Goal: Information Seeking & Learning: Check status

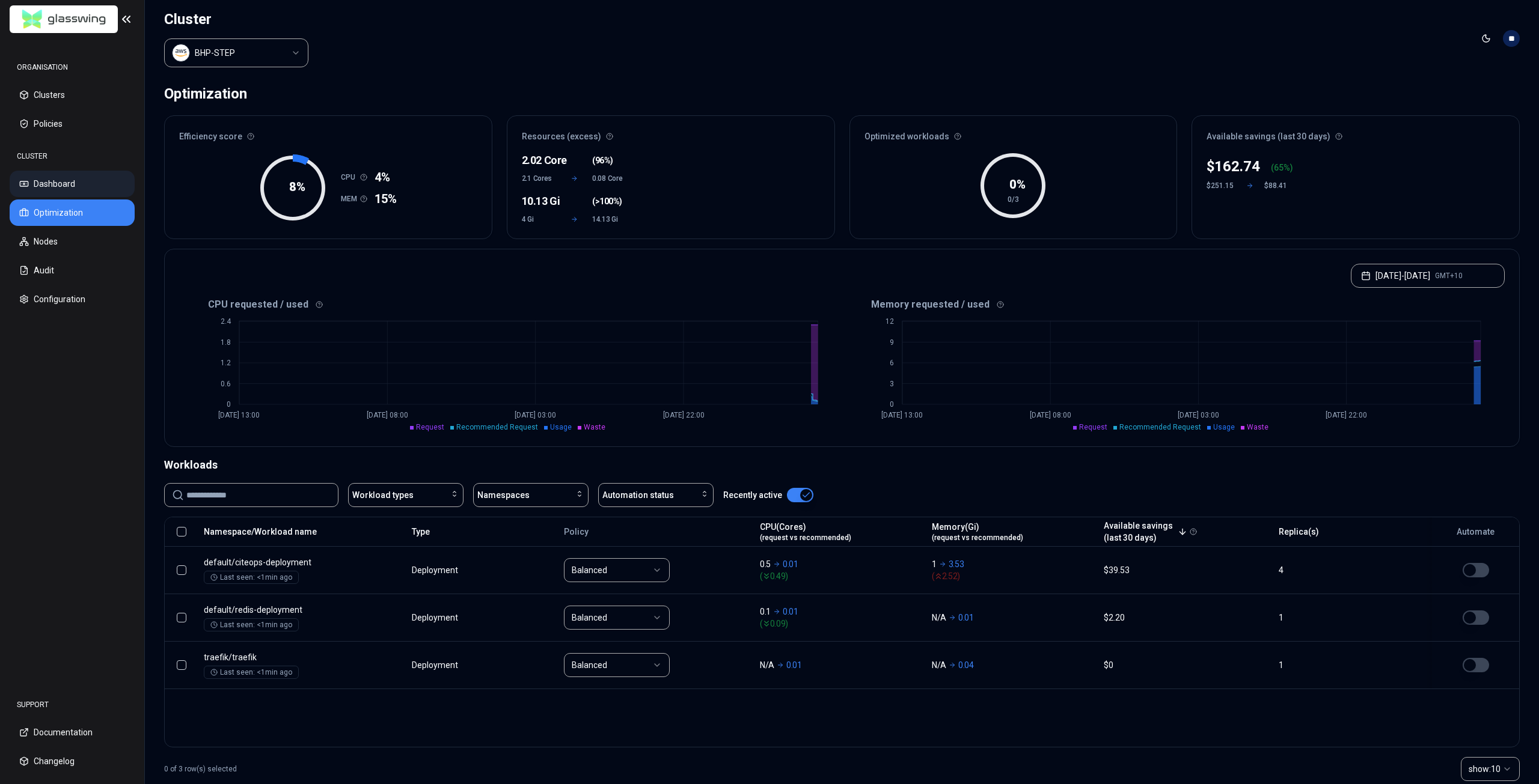
click at [54, 184] on button "Dashboard" at bounding box center [72, 184] width 125 height 26
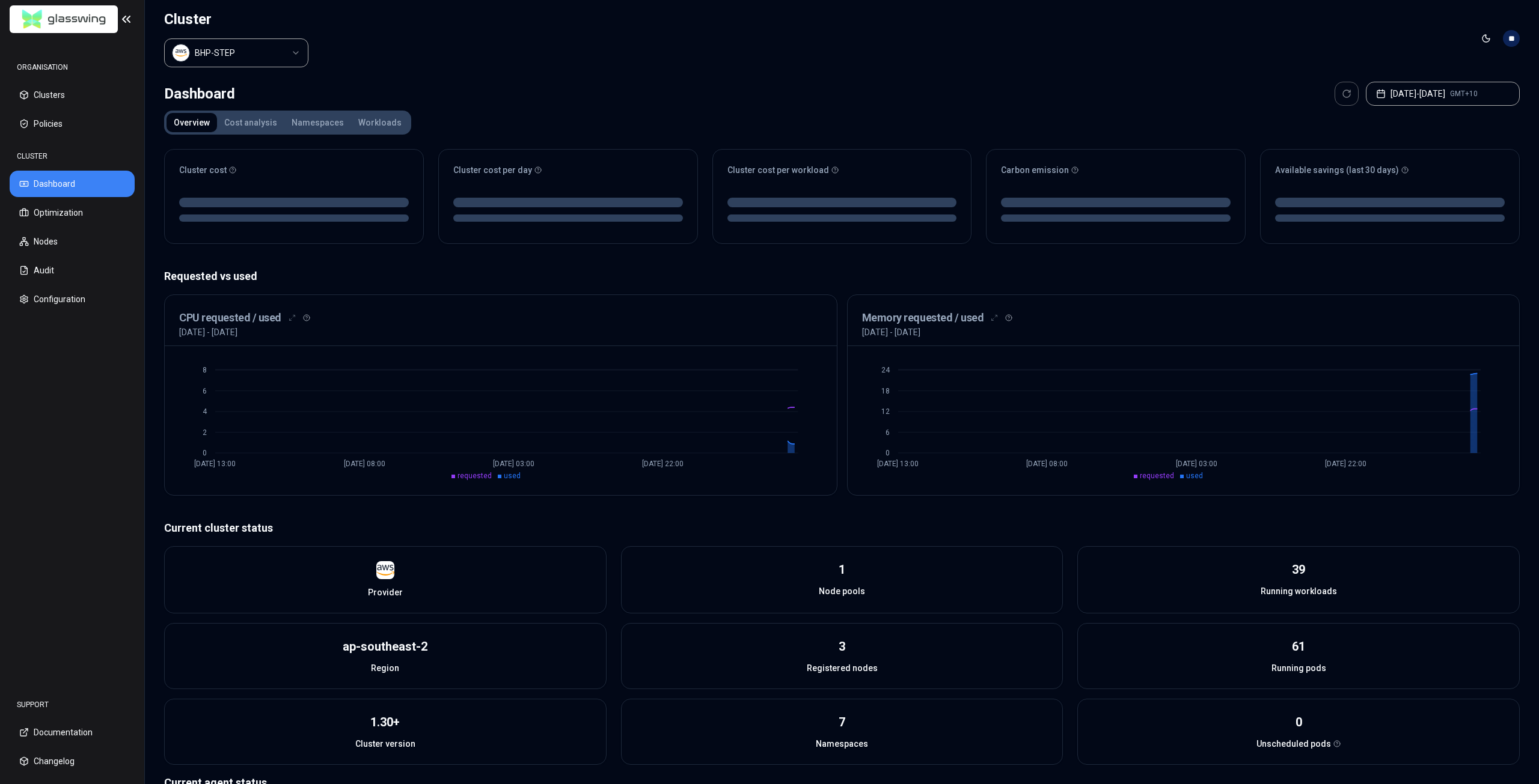
click at [268, 57] on html "ORGANISATION Clusters Policies CLUSTER Dashboard Optimization Nodes Audit Confi…" at bounding box center [769, 392] width 1539 height 784
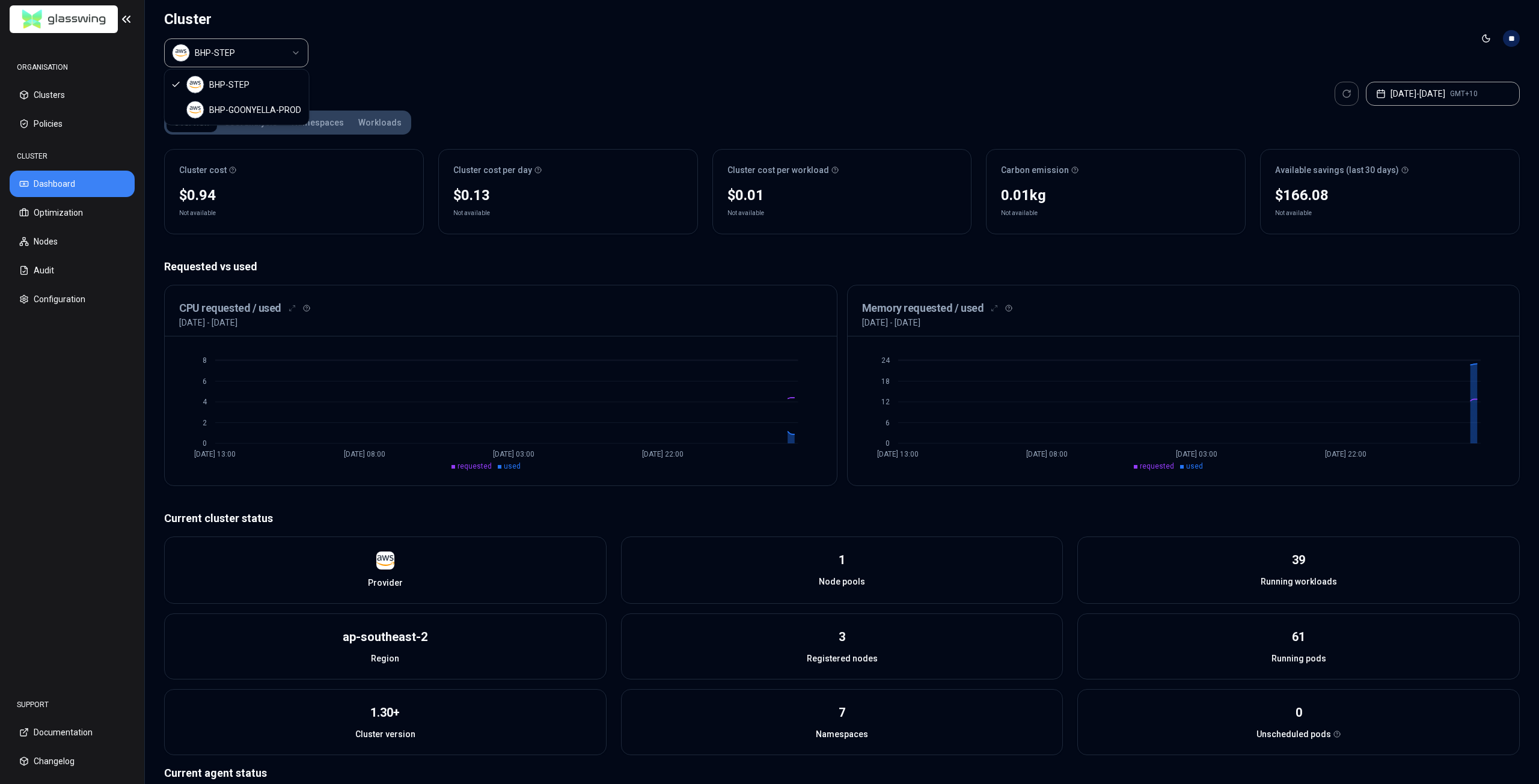
click at [404, 44] on html "ORGANISATION Clusters Policies CLUSTER Dashboard Optimization Nodes Audit Confi…" at bounding box center [769, 392] width 1539 height 784
click at [275, 56] on html "ORGANISATION Clusters Policies CLUSTER Dashboard Optimization Nodes Audit Confi…" at bounding box center [769, 392] width 1539 height 784
click at [395, 53] on html "ORGANISATION Clusters Policies CLUSTER Dashboard Optimization Nodes Audit Confi…" at bounding box center [769, 392] width 1539 height 784
click at [209, 66] on body "ORGANISATION Clusters Policies CLUSTER Dashboard Optimization Nodes Audit Confi…" at bounding box center [769, 392] width 1539 height 784
click at [357, 62] on html "ORGANISATION Clusters Policies CLUSTER Dashboard Optimization Nodes Audit Confi…" at bounding box center [769, 392] width 1539 height 784
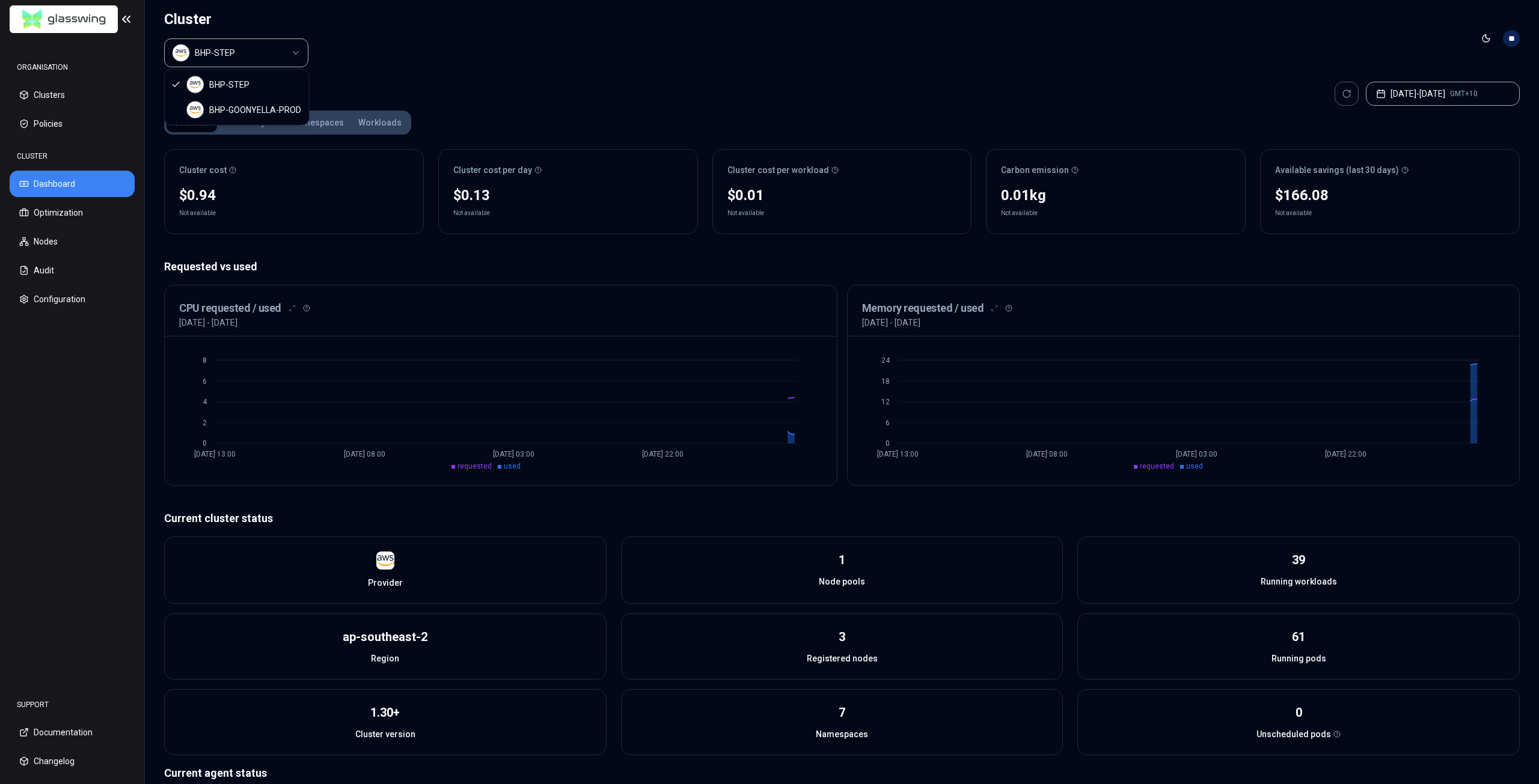
click at [243, 55] on html "ORGANISATION Clusters Policies CLUSTER Dashboard Optimization Nodes Audit Confi…" at bounding box center [769, 392] width 1539 height 784
click at [417, 68] on html "ORGANISATION Clusters Policies CLUSTER Dashboard Optimization Nodes Audit Confi…" at bounding box center [769, 392] width 1539 height 784
click at [243, 59] on html "ORGANISATION Clusters Policies CLUSTER Dashboard Optimization Nodes Audit Confi…" at bounding box center [769, 392] width 1539 height 784
click at [450, 53] on html "ORGANISATION Clusters Policies CLUSTER Dashboard Optimization Nodes Audit Confi…" at bounding box center [769, 392] width 1539 height 784
click at [254, 53] on html "ORGANISATION Clusters Policies CLUSTER Dashboard Optimization Nodes Audit Confi…" at bounding box center [769, 392] width 1539 height 784
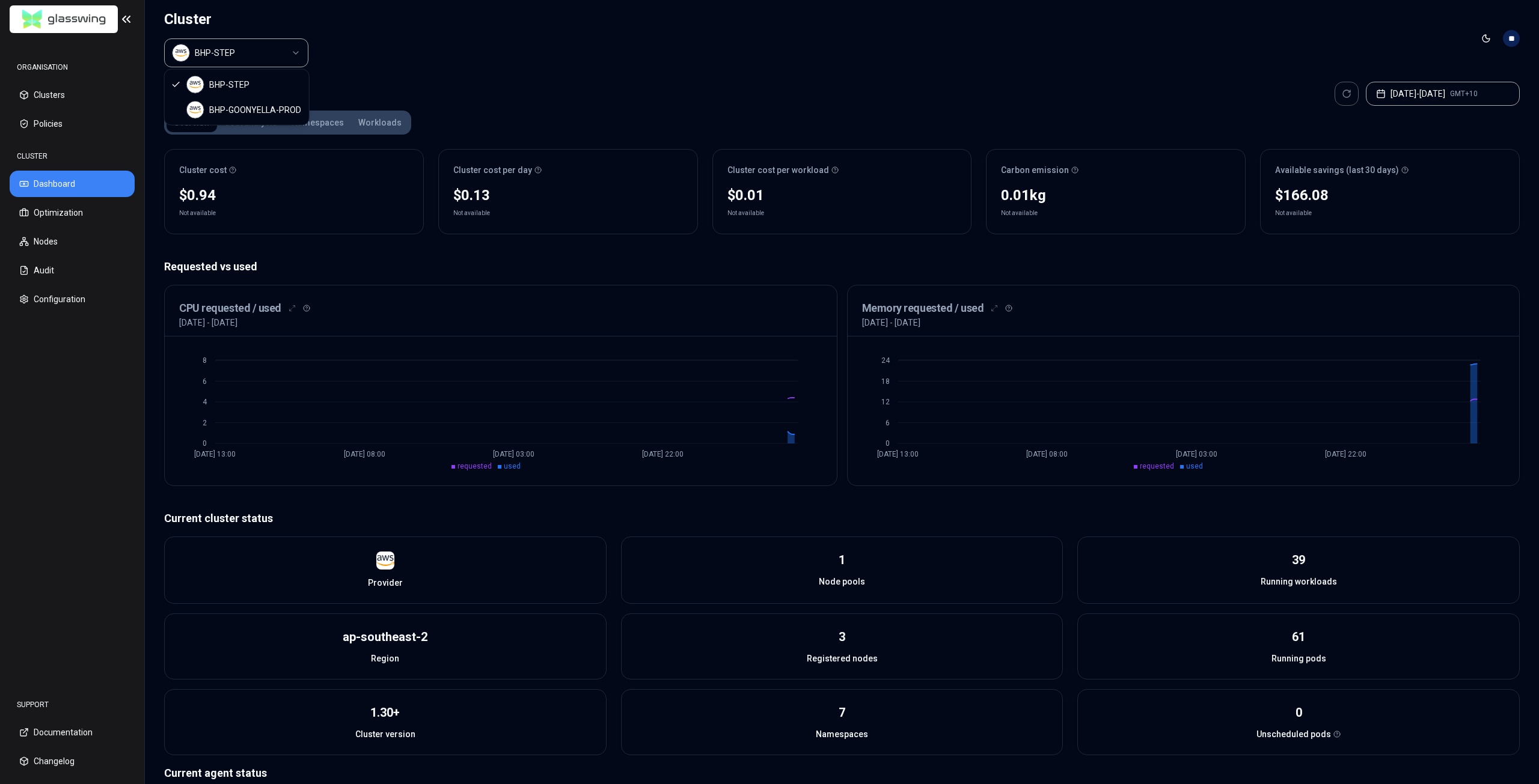
click at [447, 64] on html "ORGANISATION Clusters Policies CLUSTER Dashboard Optimization Nodes Audit Confi…" at bounding box center [769, 392] width 1539 height 784
click at [261, 59] on html "ORGANISATION Clusters Policies CLUSTER Dashboard Optimization Nodes Audit Confi…" at bounding box center [769, 392] width 1539 height 784
click at [584, 81] on html "ORGANISATION Clusters Policies CLUSTER Dashboard Optimization Nodes Audit Confi…" at bounding box center [769, 392] width 1539 height 784
click at [286, 55] on html "ORGANISATION Clusters Policies CLUSTER Dashboard Optimization Nodes Audit Confi…" at bounding box center [769, 392] width 1539 height 784
click at [490, 76] on html "ORGANISATION Clusters Policies CLUSTER Dashboard Optimization Nodes Audit Confi…" at bounding box center [769, 392] width 1539 height 784
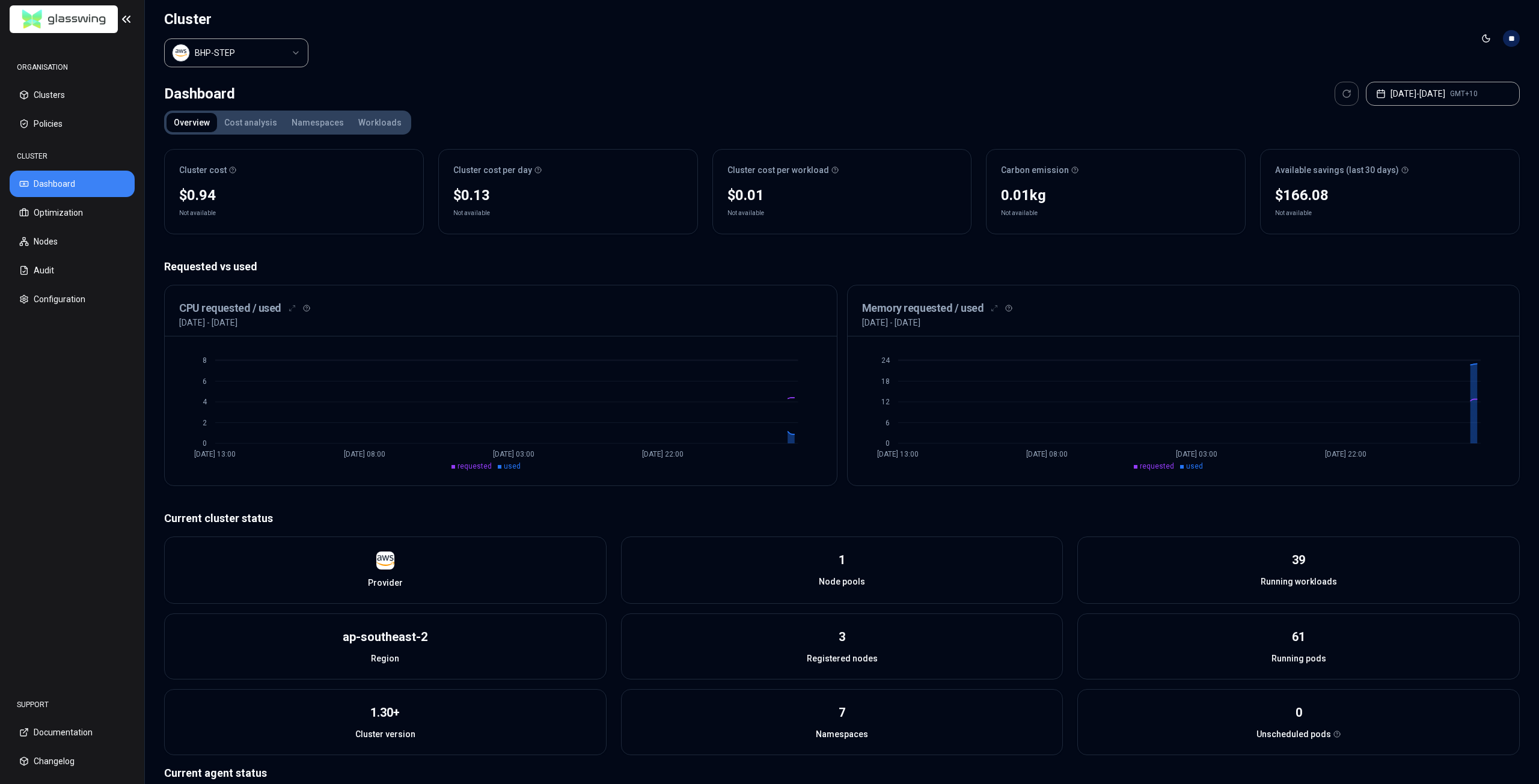
click at [247, 126] on button "Cost analysis" at bounding box center [250, 122] width 67 height 19
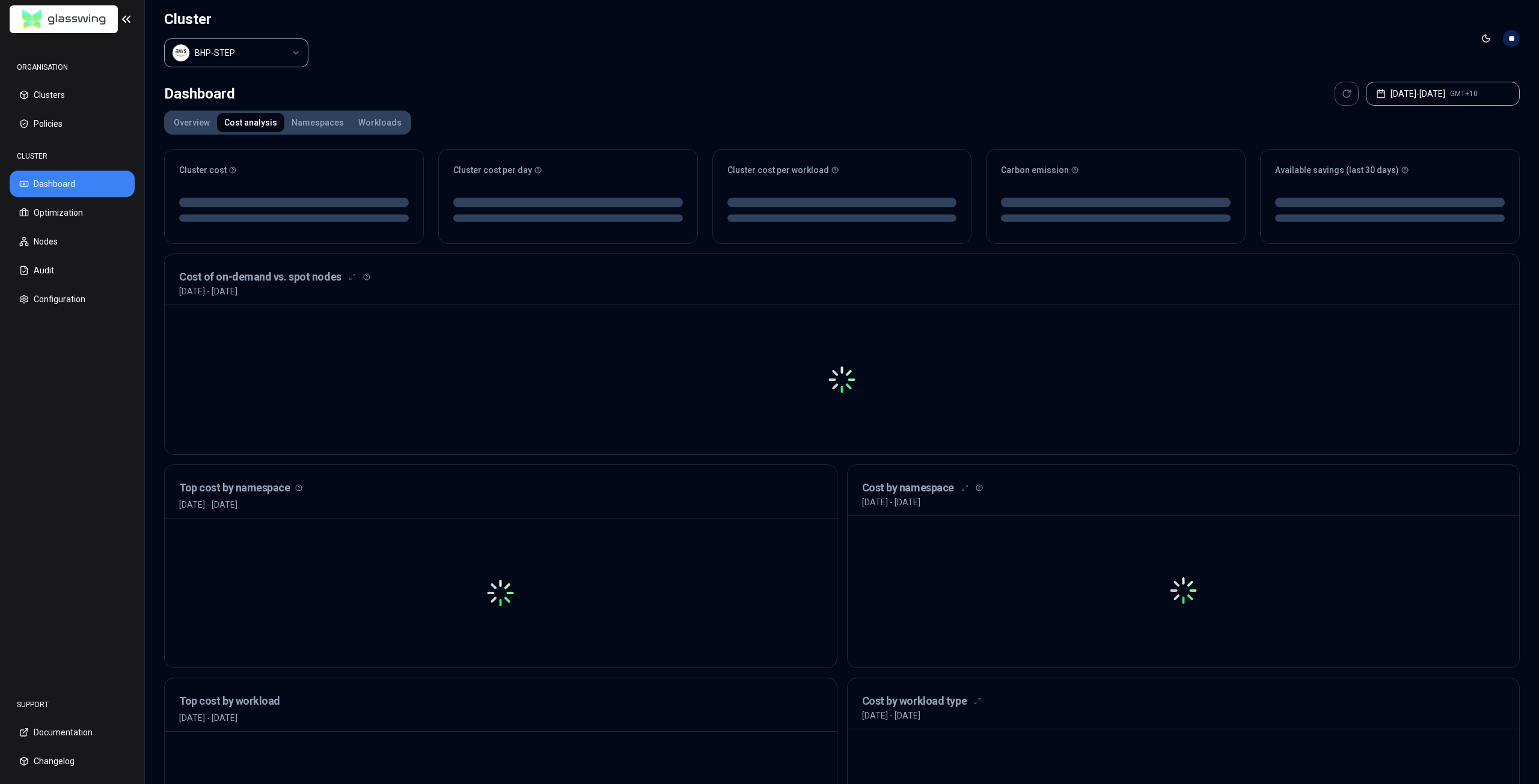
click at [182, 120] on button "Overview" at bounding box center [192, 122] width 50 height 19
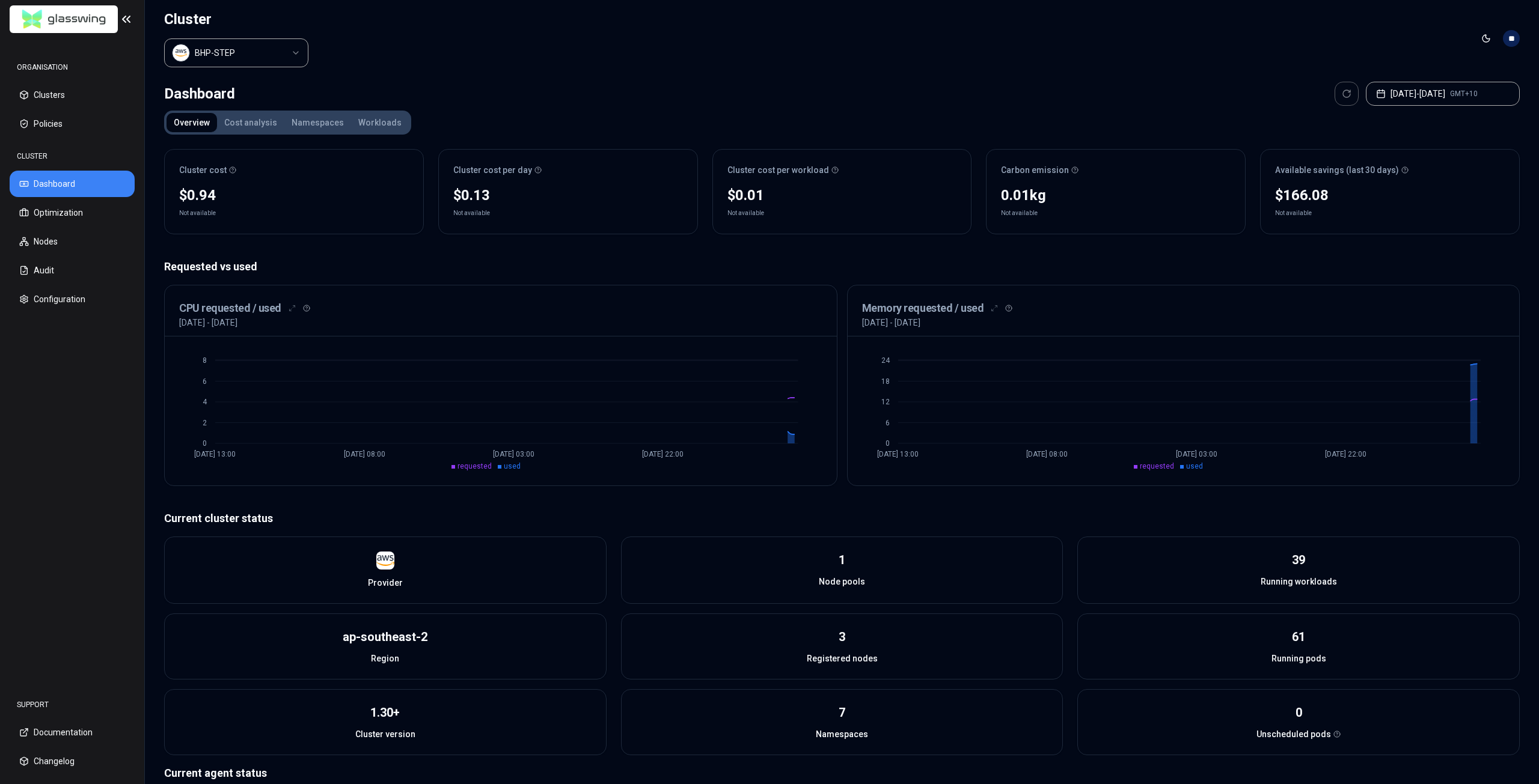
click at [360, 126] on button "Workloads" at bounding box center [380, 122] width 57 height 19
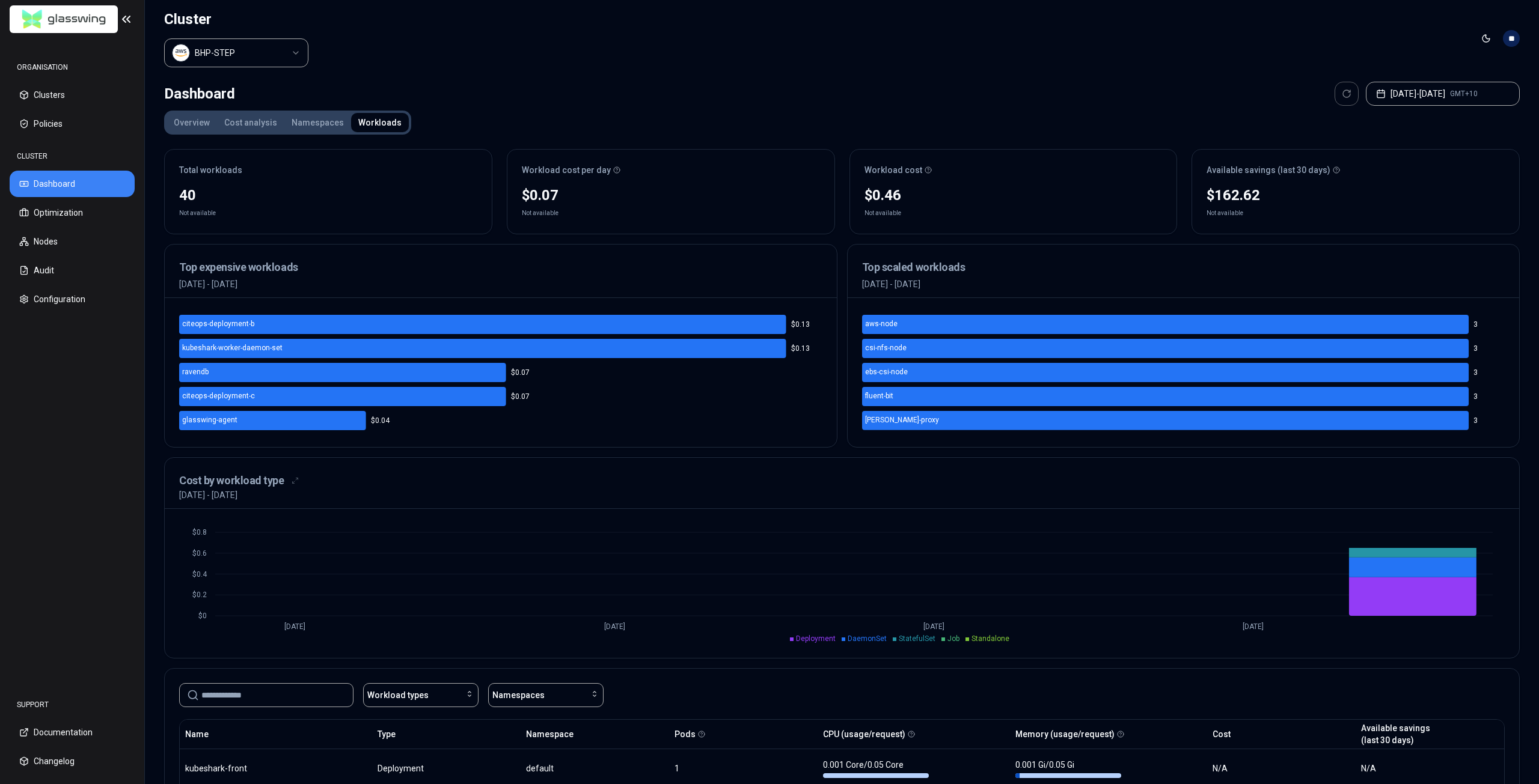
click at [201, 124] on button "Overview" at bounding box center [192, 122] width 50 height 19
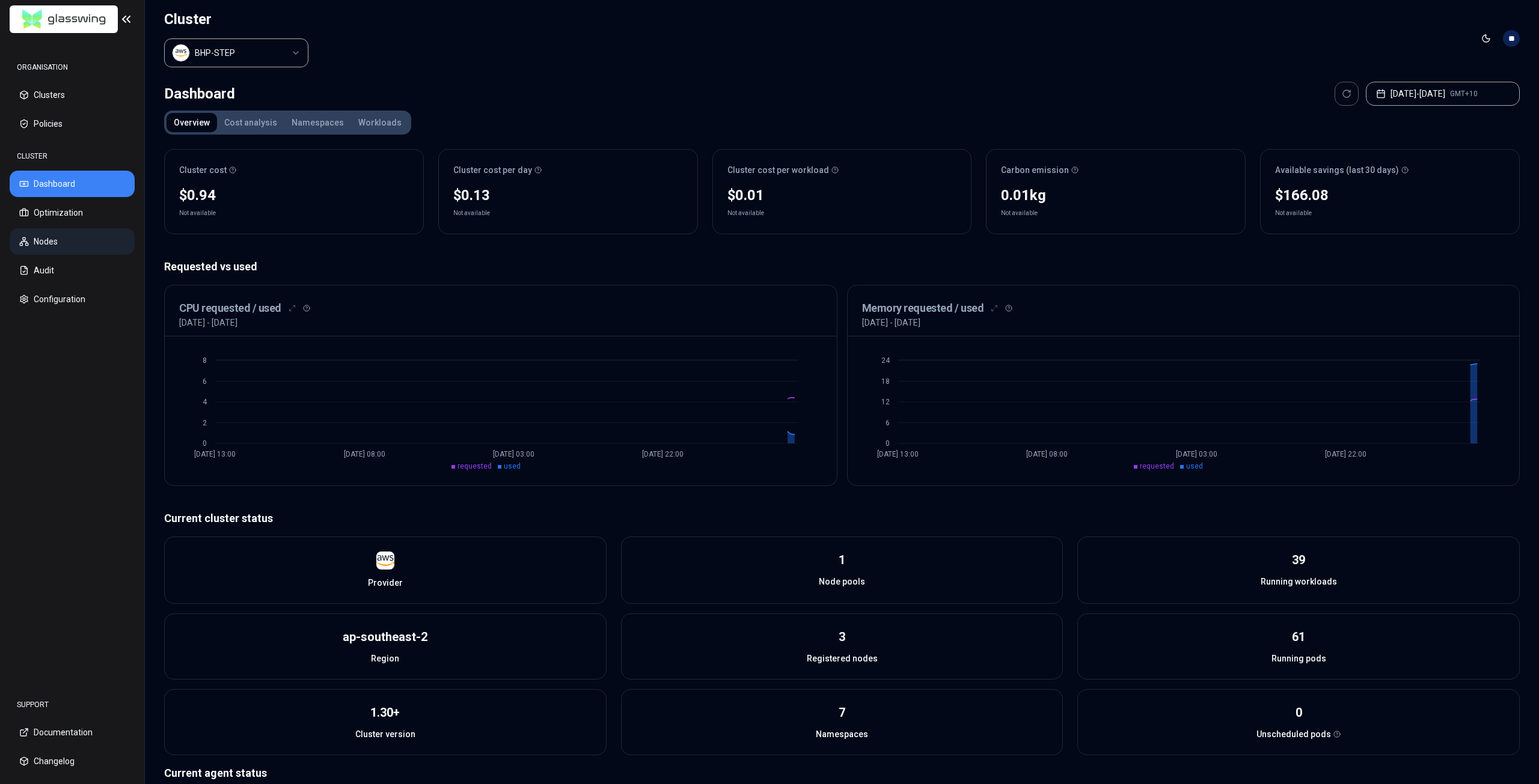
click at [64, 239] on button "Nodes" at bounding box center [72, 241] width 125 height 26
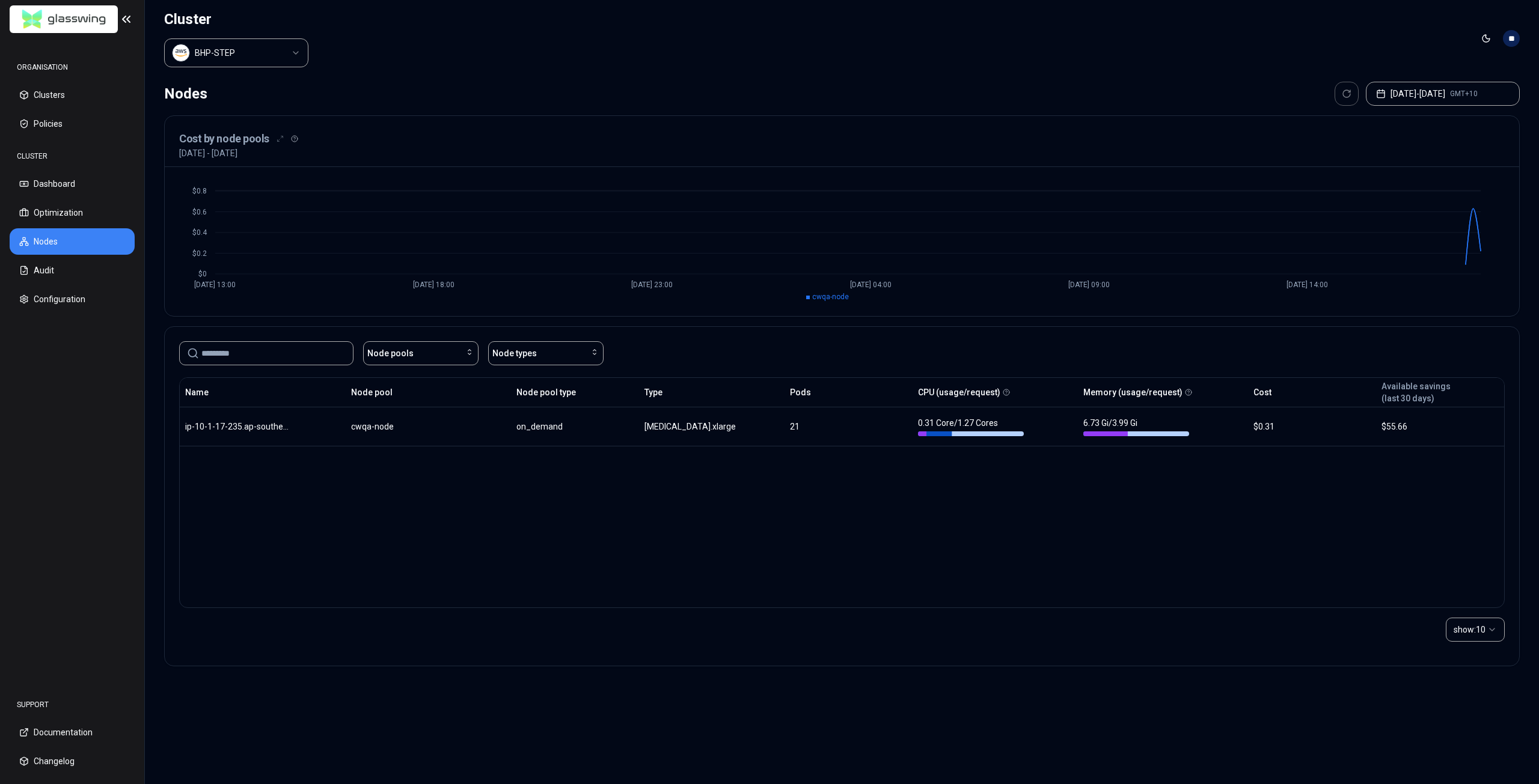
click at [421, 532] on div "Name Node pool Node pool type Type Pods CPU (usage/request) Memory (usage/reque…" at bounding box center [842, 493] width 1326 height 231
click at [1439, 94] on button "[DATE] - [DATE] GMT+10" at bounding box center [1443, 93] width 154 height 24
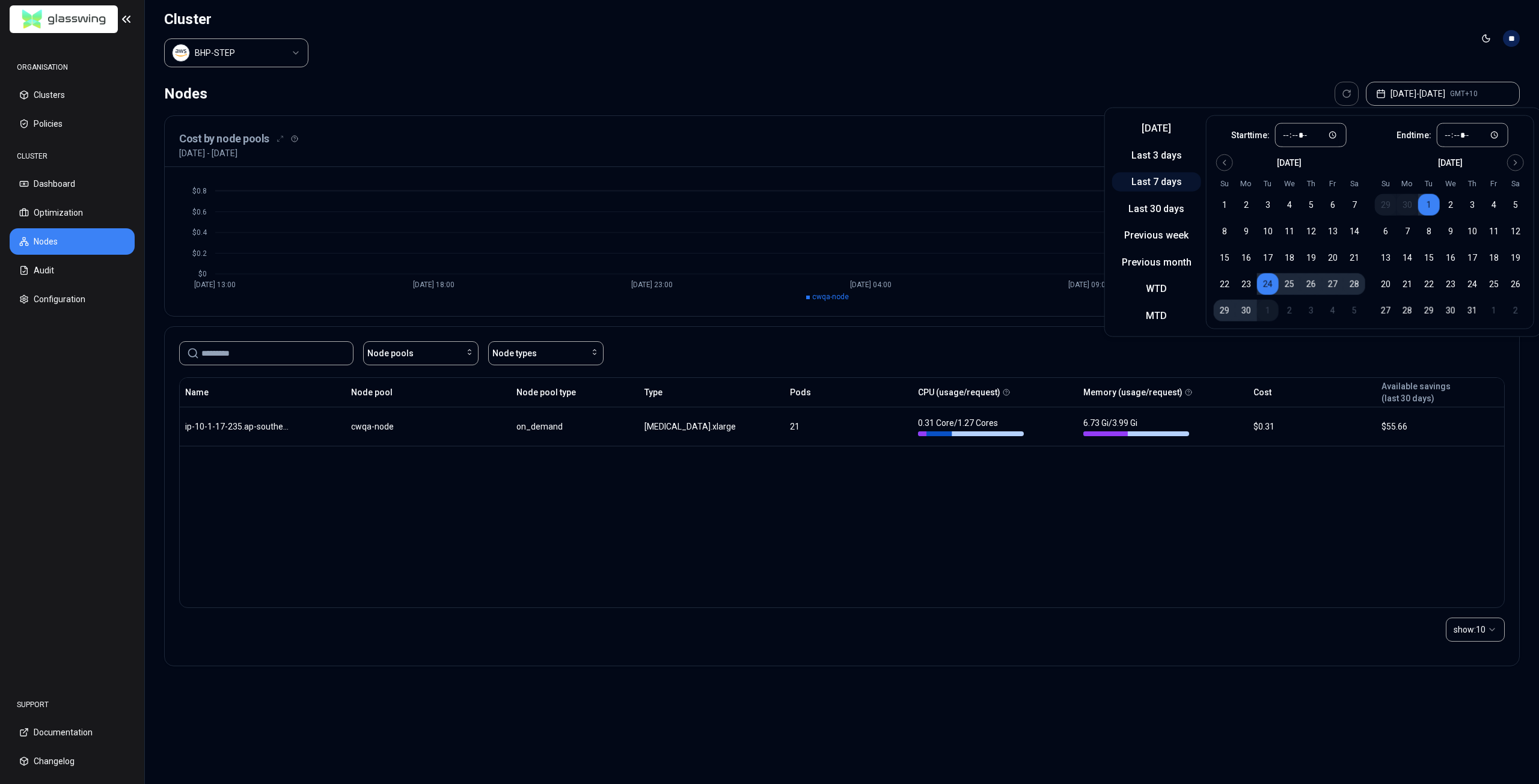
click at [1165, 187] on button "Last 7 days" at bounding box center [1156, 182] width 89 height 19
type input "*****"
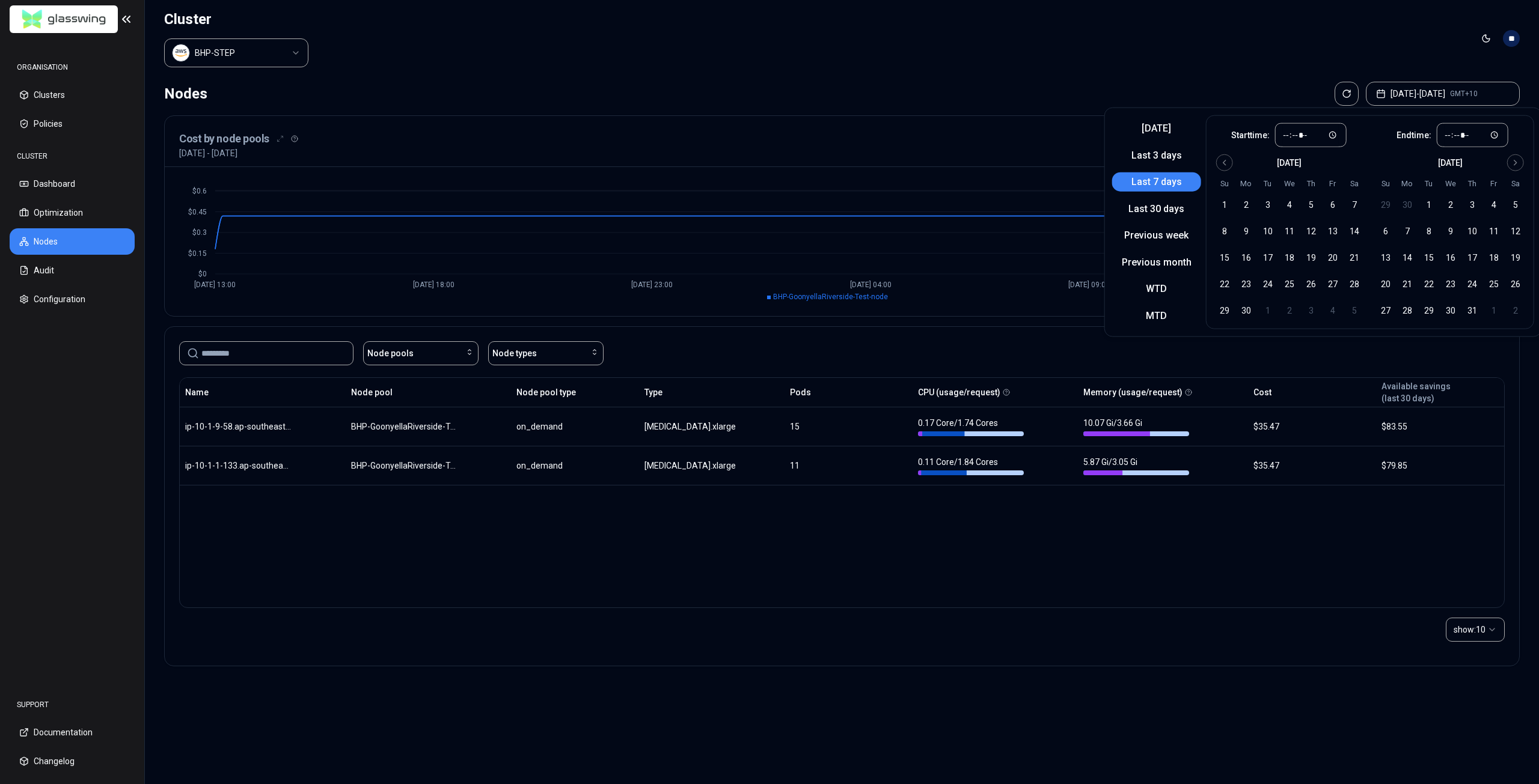
click at [840, 45] on header "Cluster BHP-STEP Toggle theme **" at bounding box center [842, 38] width 1394 height 77
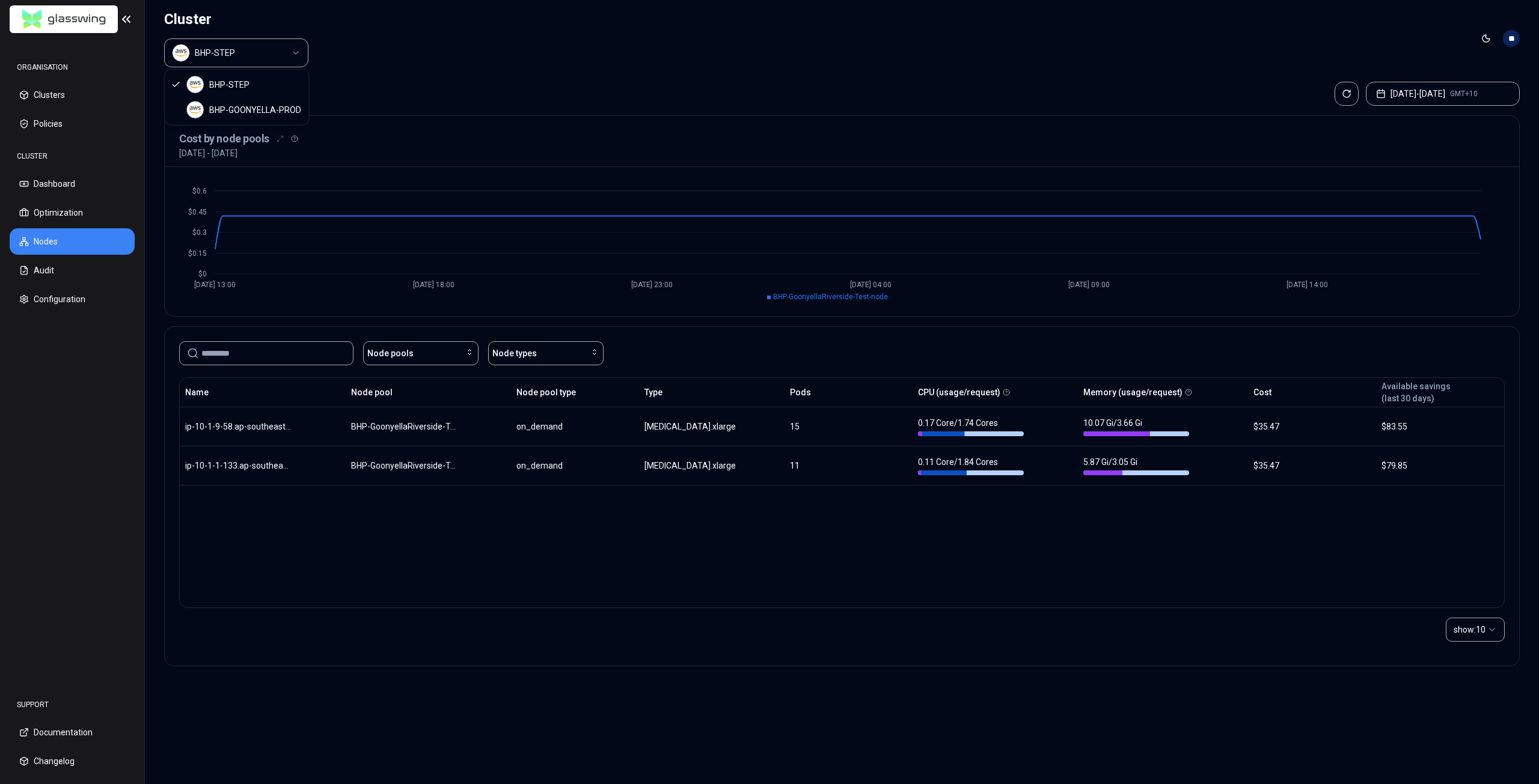
click at [283, 62] on html "ORGANISATION Clusters Policies CLUSTER Dashboard Optimization Nodes Audit Confi…" at bounding box center [769, 392] width 1539 height 784
click at [443, 425] on html "ORGANISATION Clusters Policies CLUSTER Dashboard Optimization Nodes Audit Confi…" at bounding box center [769, 392] width 1539 height 784
click at [281, 64] on html "ORGANISATION Clusters Policies CLUSTER Dashboard Optimization Nodes Audit Confi…" at bounding box center [769, 392] width 1539 height 784
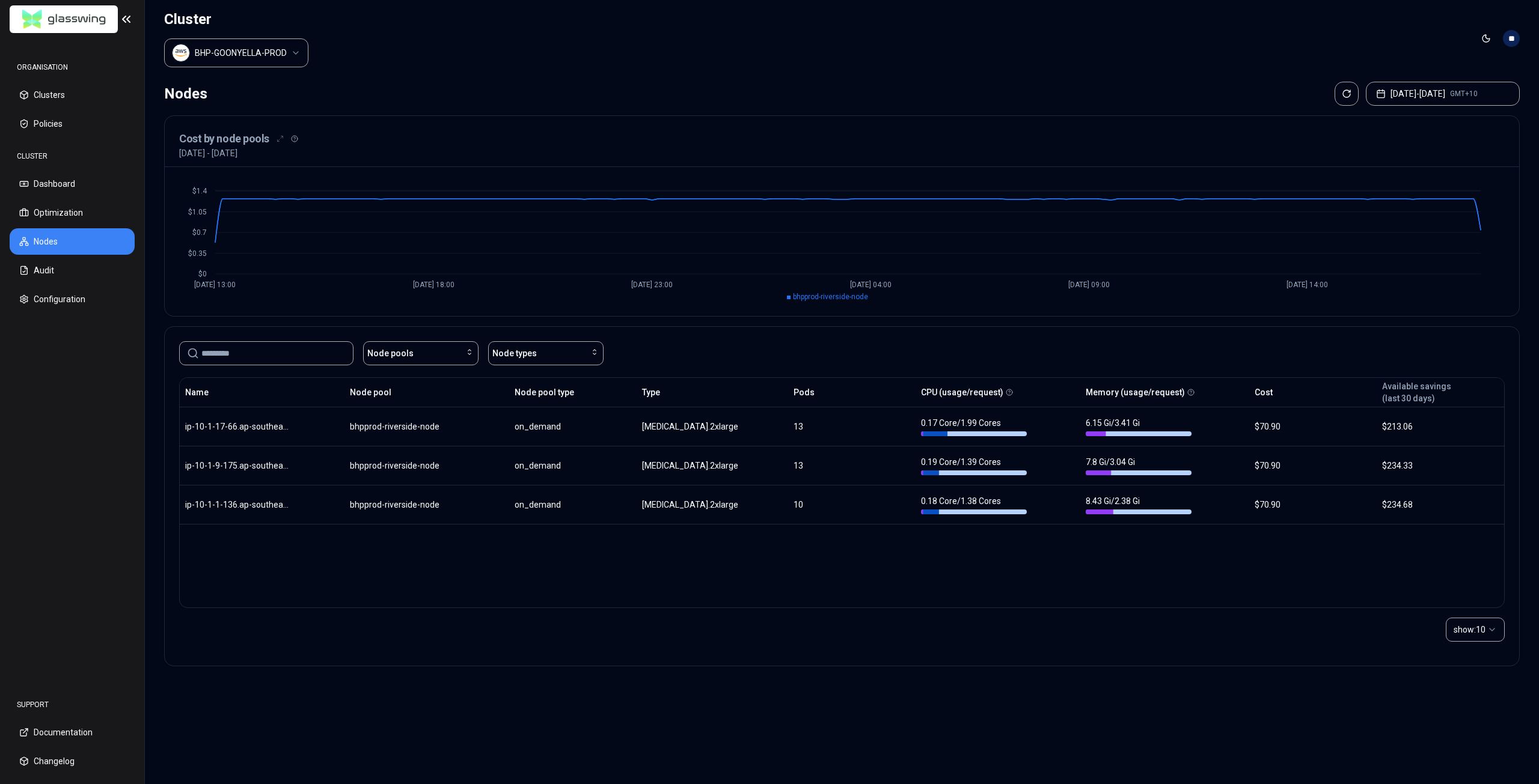
click at [425, 569] on div "Name Node pool Node pool type Type Pods CPU (usage/request) Memory (usage/reque…" at bounding box center [842, 493] width 1326 height 231
click at [267, 55] on html "ORGANISATION Clusters Policies CLUSTER Dashboard Optimization Nodes Audit Confi…" at bounding box center [769, 392] width 1539 height 784
click at [380, 73] on html "ORGANISATION Clusters Policies CLUSTER Dashboard Optimization Nodes Audit Confi…" at bounding box center [769, 392] width 1539 height 784
click at [394, 360] on button "Node pools" at bounding box center [421, 353] width 116 height 24
click at [427, 632] on div "show: 10" at bounding box center [842, 630] width 1326 height 44
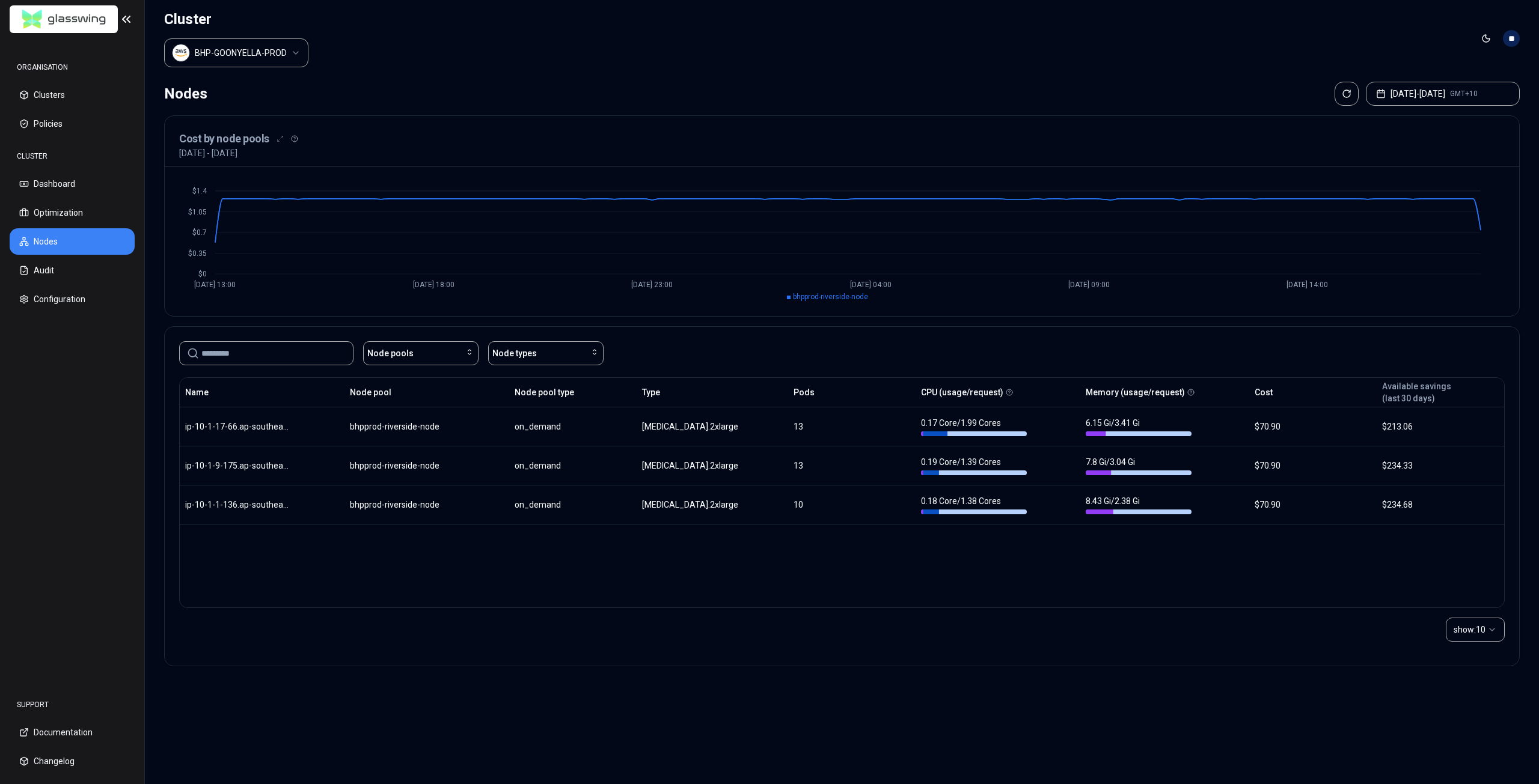
click at [285, 42] on html "ORGANISATION Clusters Policies CLUSTER Dashboard Optimization Nodes Audit Confi…" at bounding box center [769, 392] width 1539 height 784
